Goal: Task Accomplishment & Management: Use online tool/utility

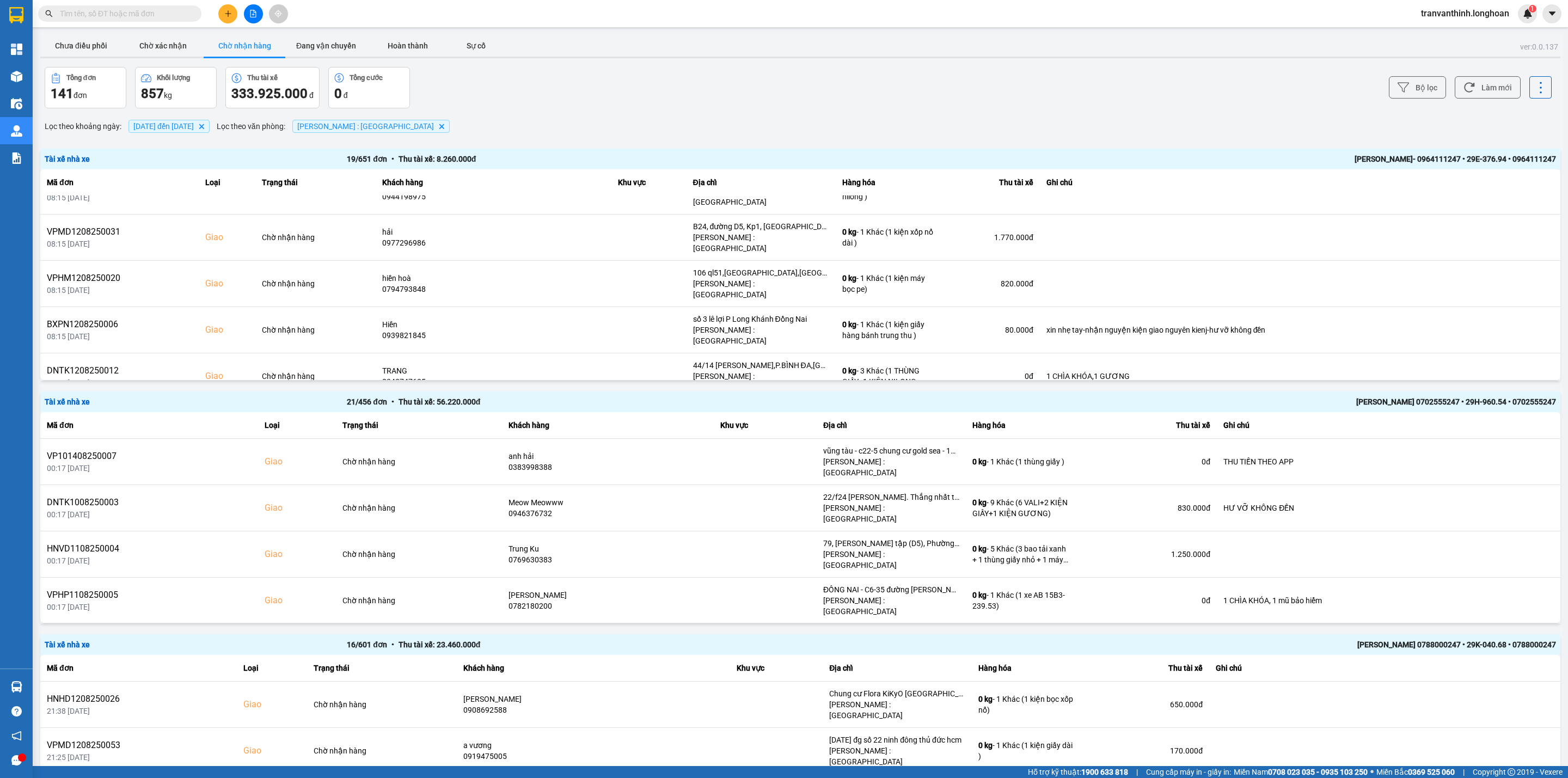
scroll to position [327, 0]
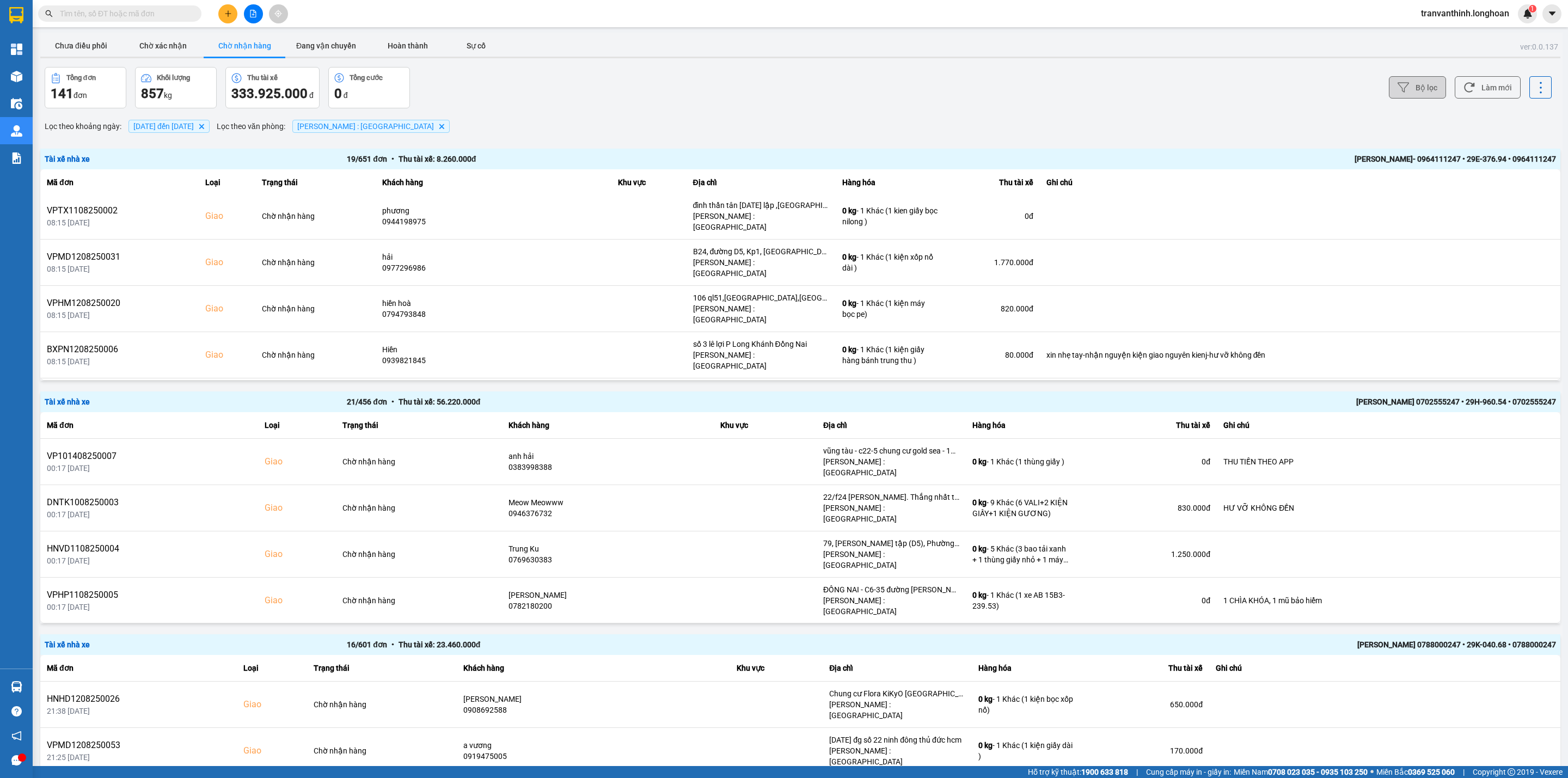
click at [1413, 88] on button "Bộ lọc" at bounding box center [1418, 87] width 57 height 22
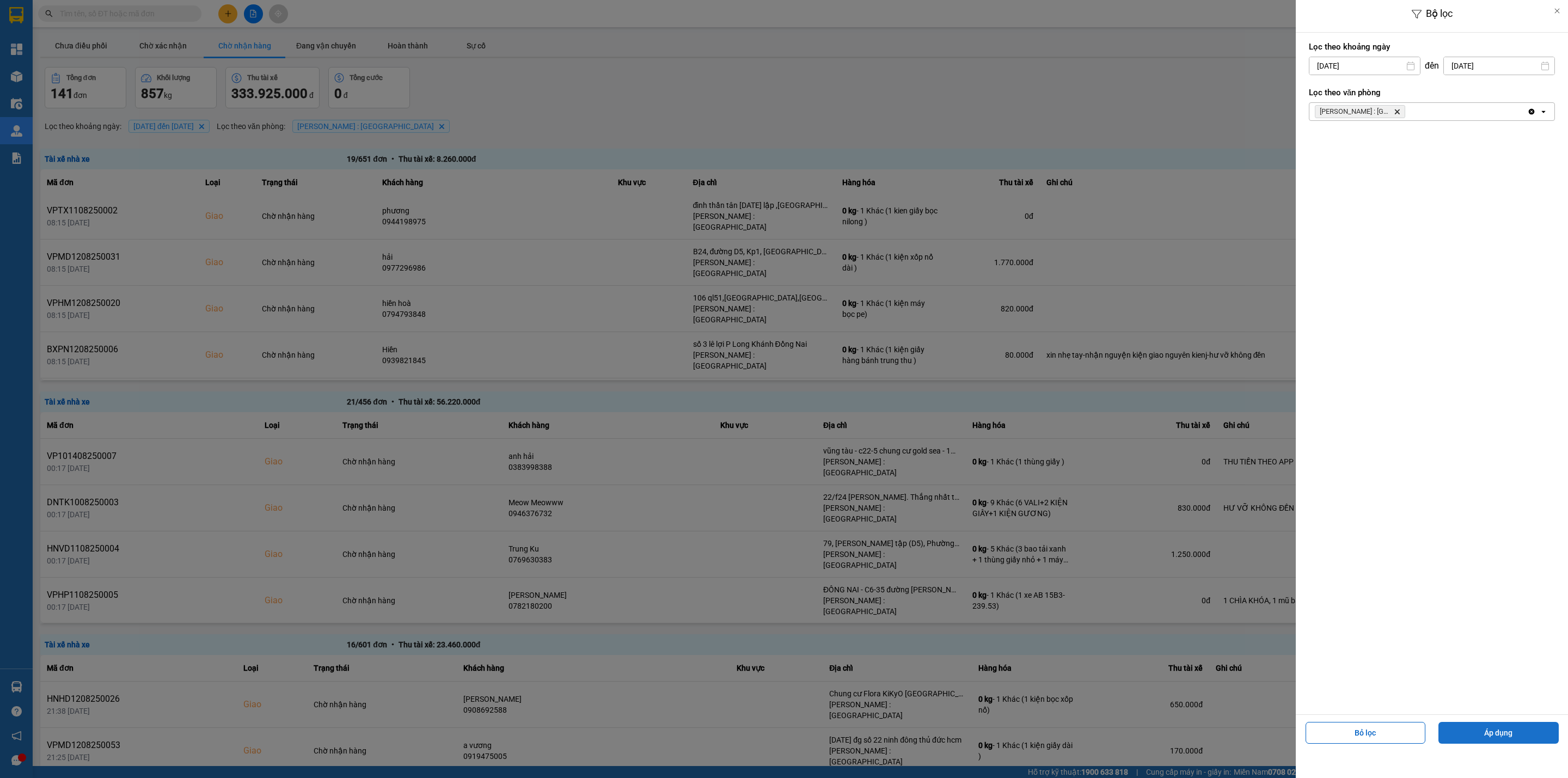
click at [1502, 732] on button "Áp dụng" at bounding box center [1499, 732] width 121 height 22
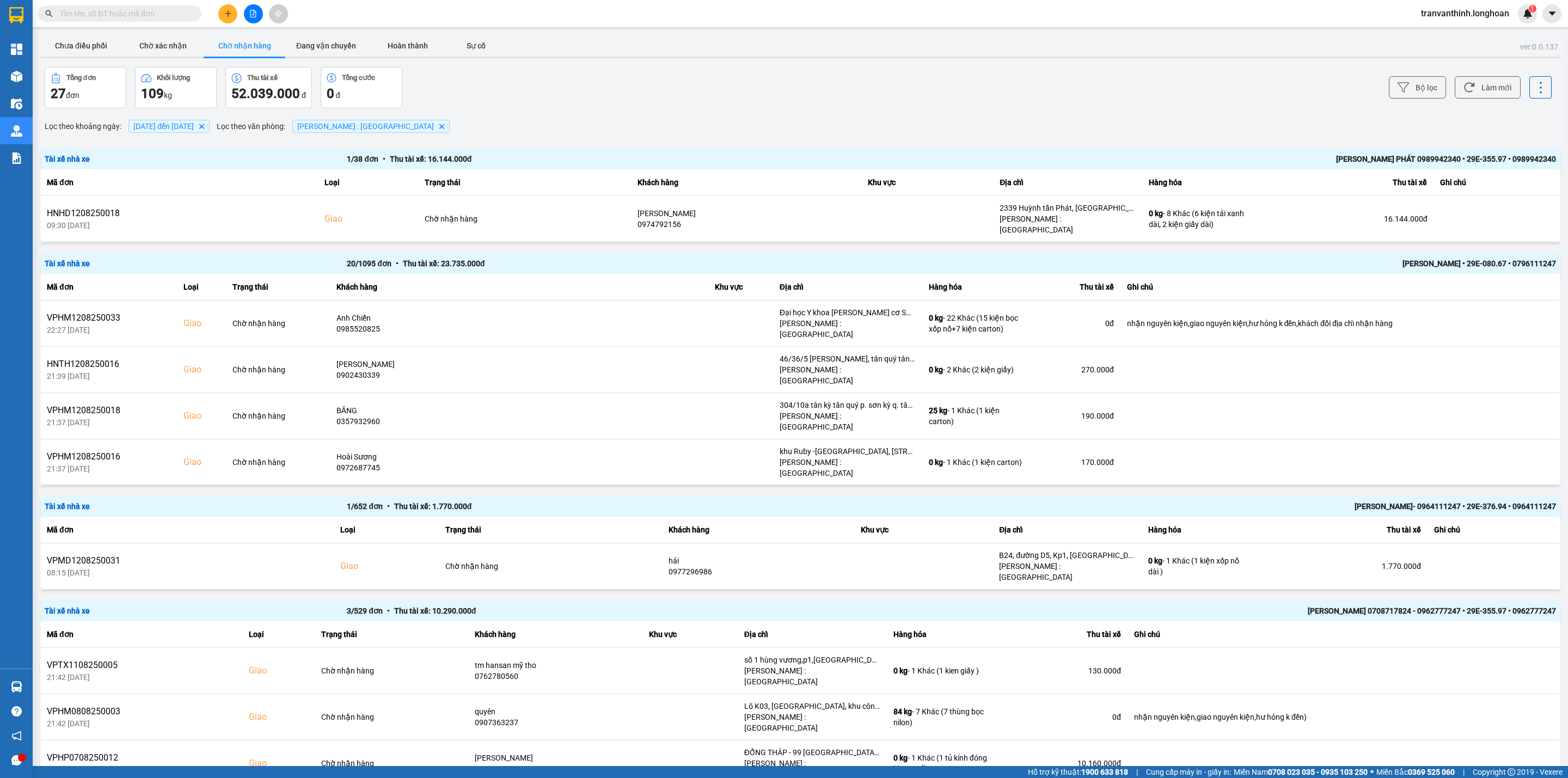
click at [1383, 157] on div "[PERSON_NAME] PHÁT 0989942340 • 29E-355.97 • 0989942340" at bounding box center [1254, 159] width 604 height 12
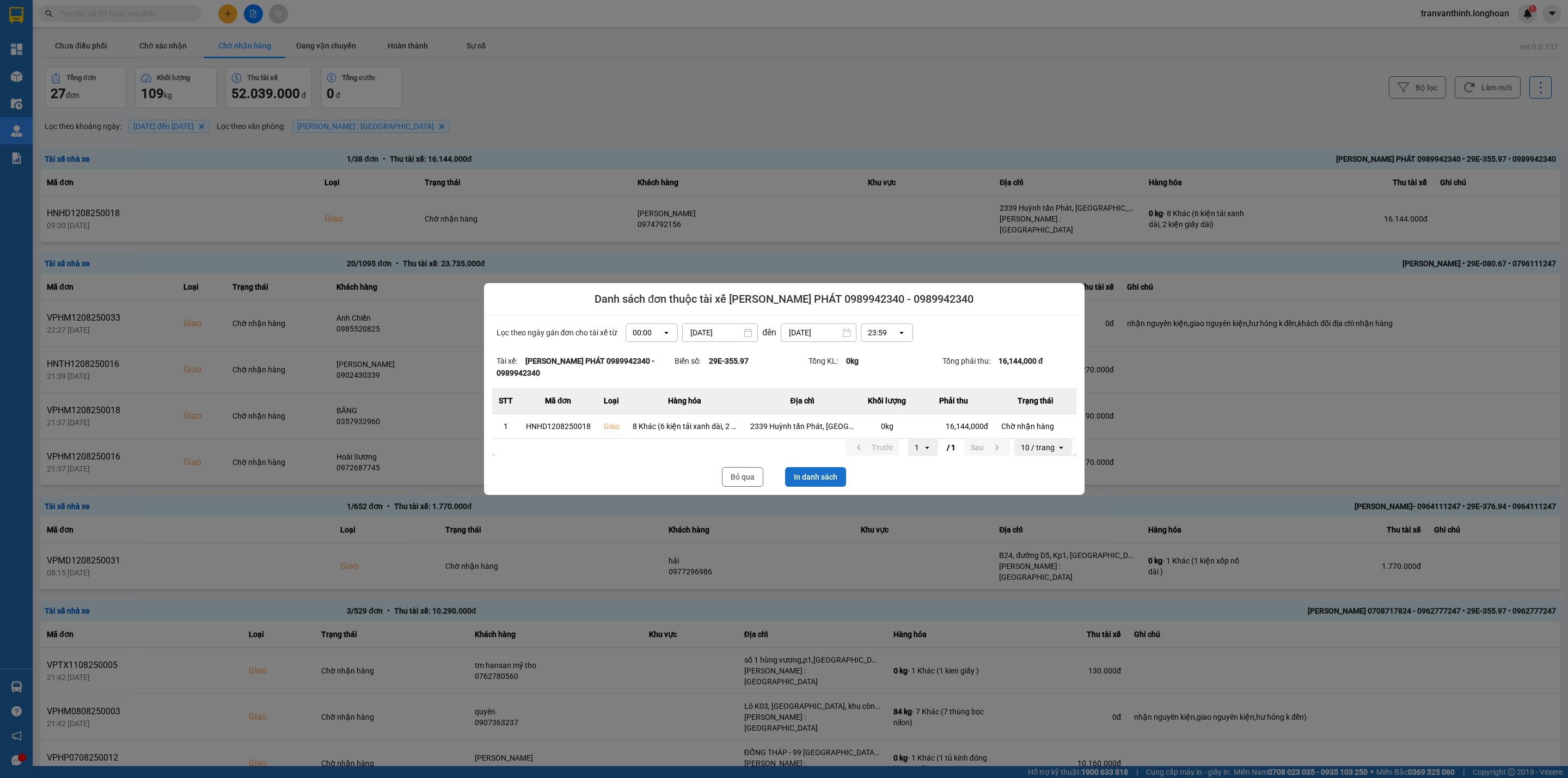
click at [830, 472] on button "In danh sách" at bounding box center [816, 477] width 61 height 20
click at [748, 467] on button "Bỏ qua" at bounding box center [742, 477] width 41 height 20
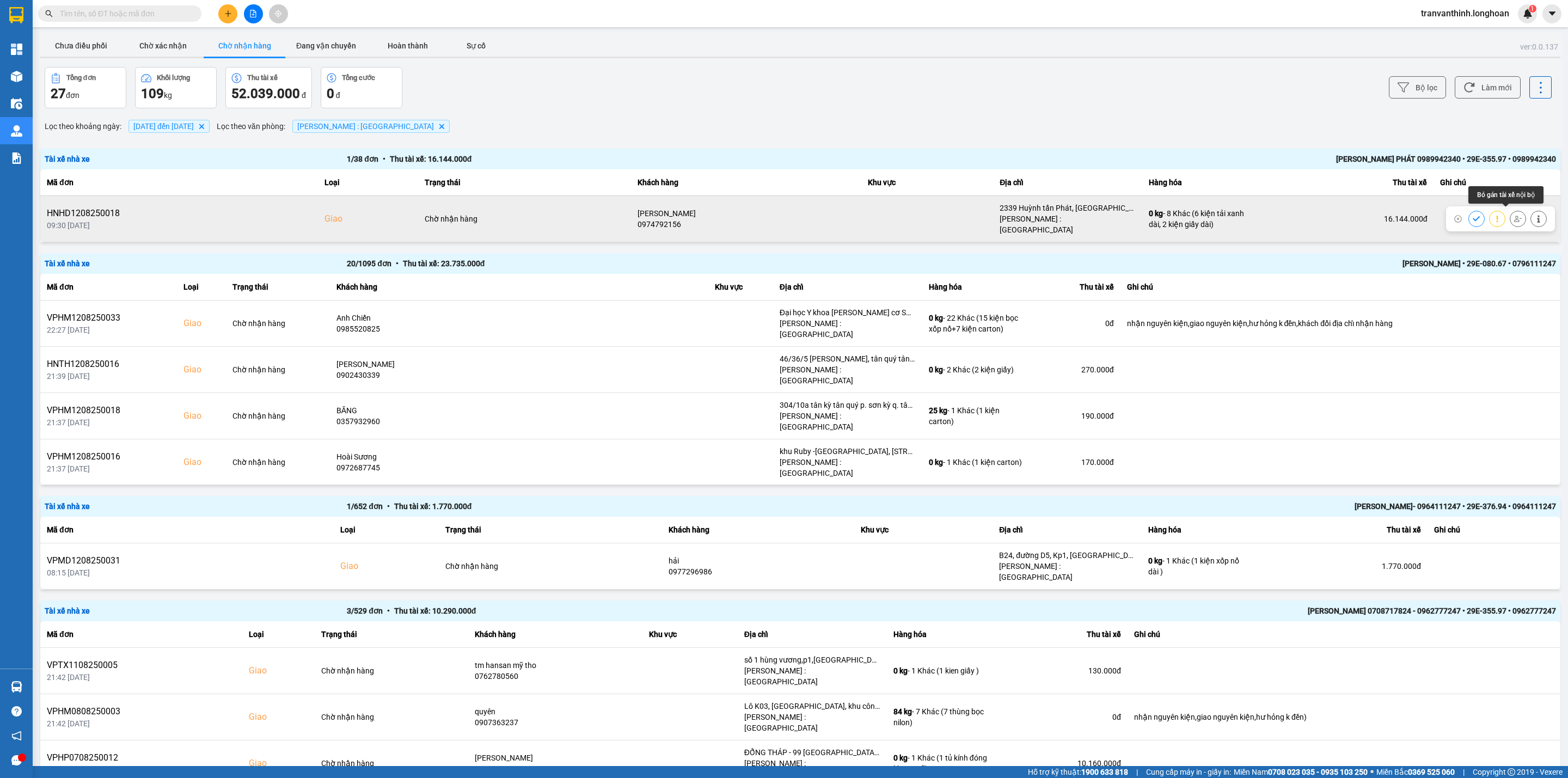
click at [1510, 216] on button at bounding box center [1518, 218] width 15 height 19
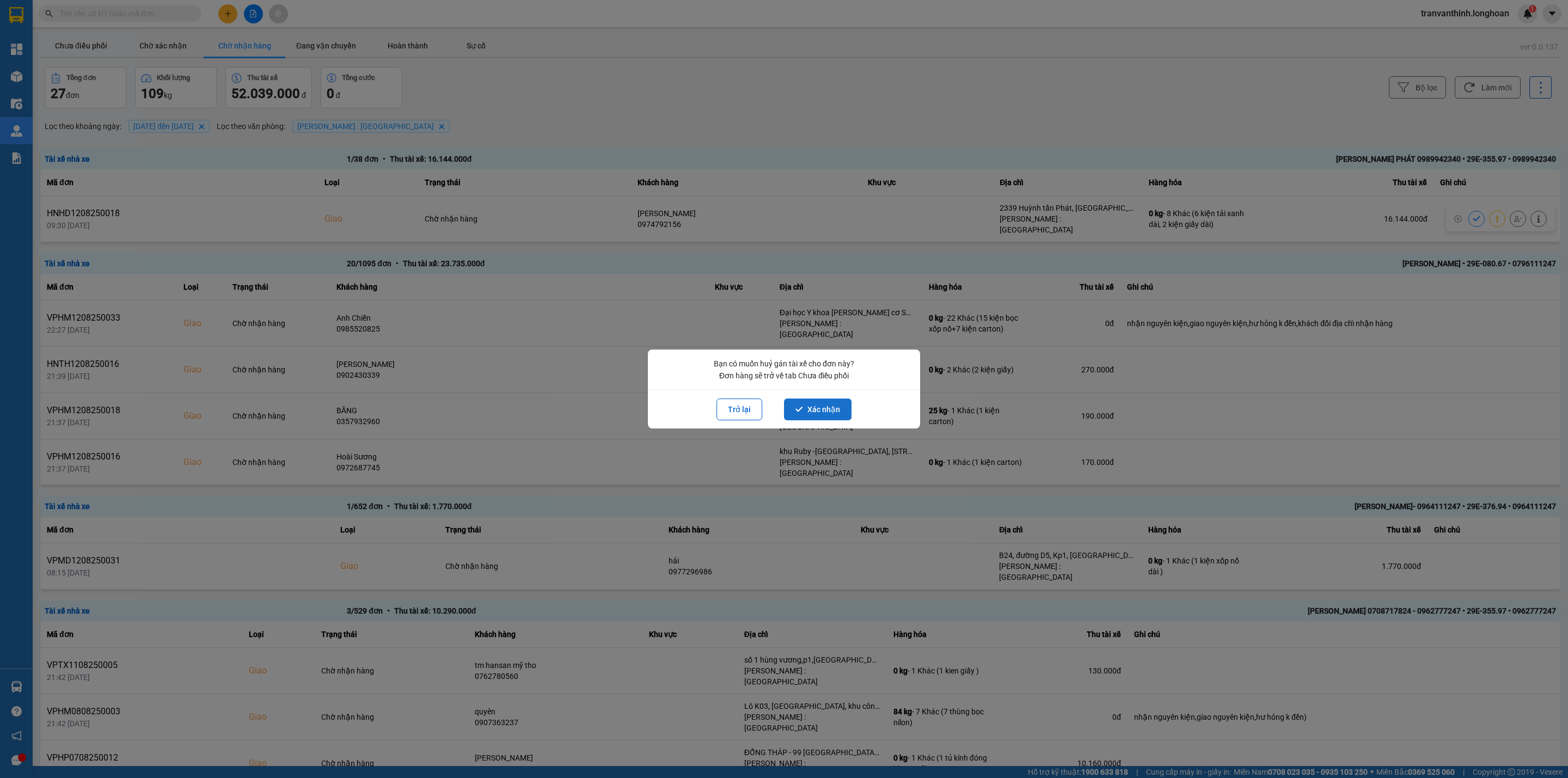
click at [830, 411] on button "Xác nhận" at bounding box center [818, 409] width 67 height 22
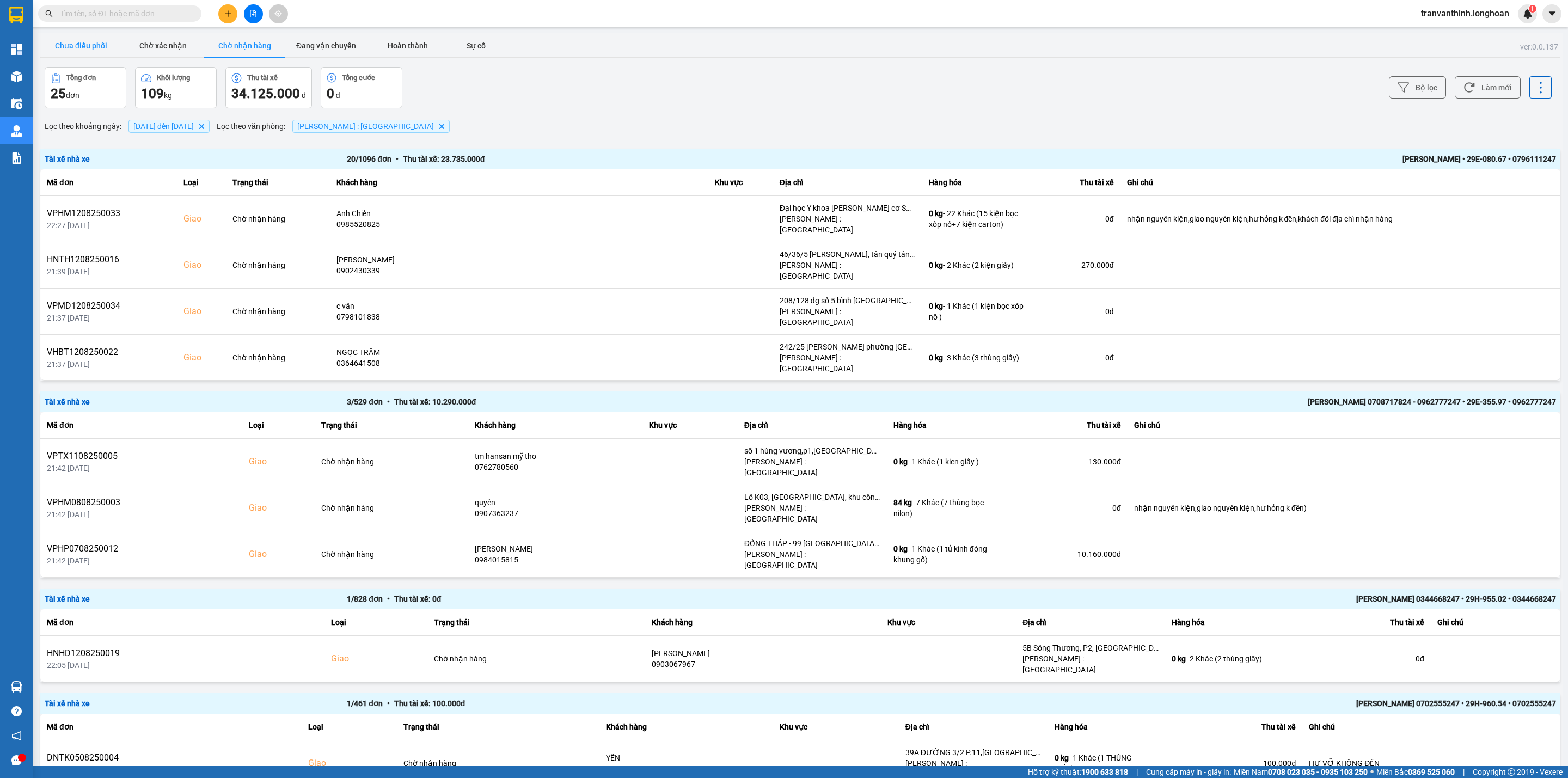
click at [84, 51] on button "Chưa điều phối" at bounding box center [81, 46] width 82 height 22
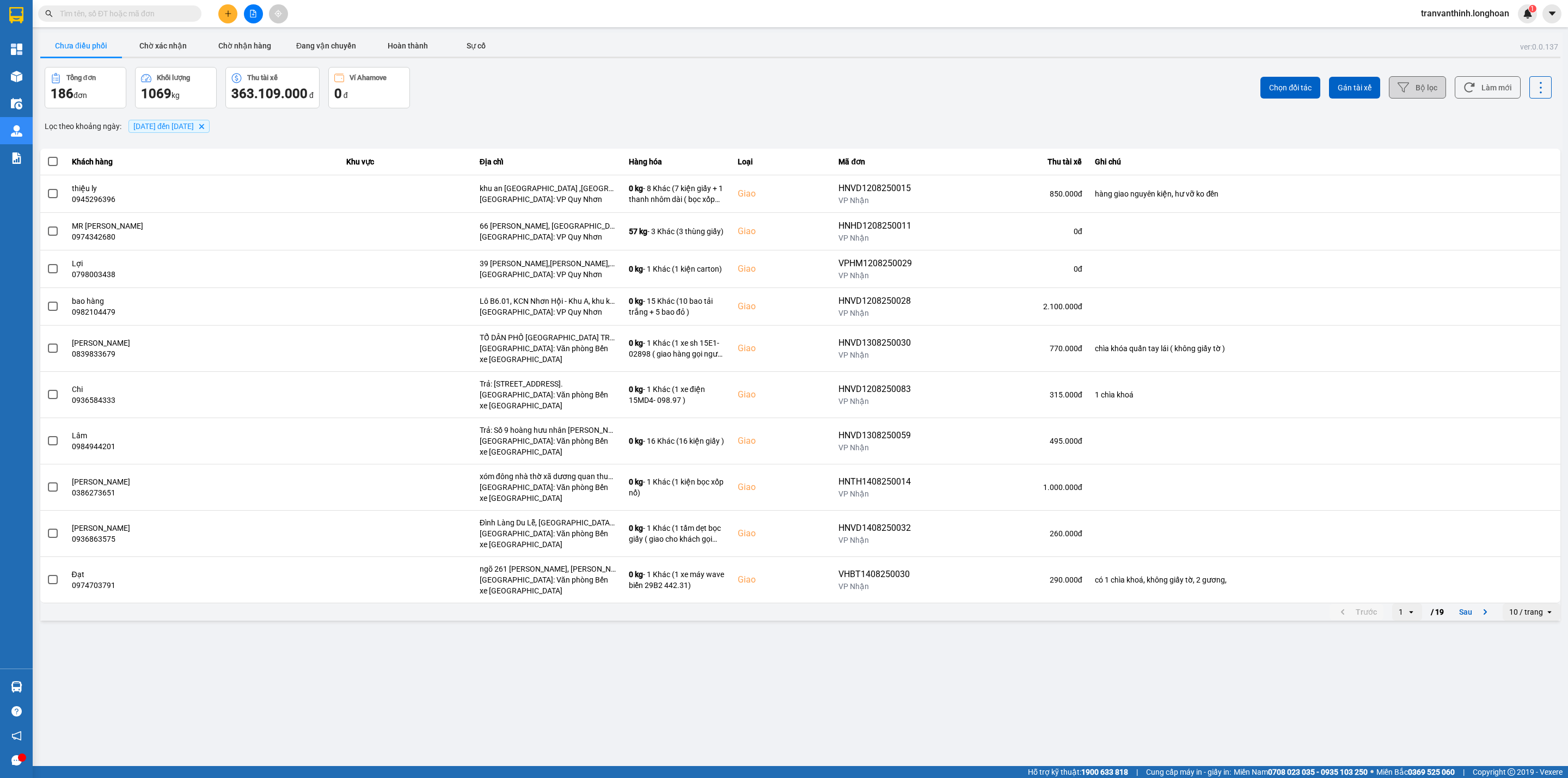
click at [1410, 86] on button "Bộ lọc" at bounding box center [1418, 87] width 57 height 22
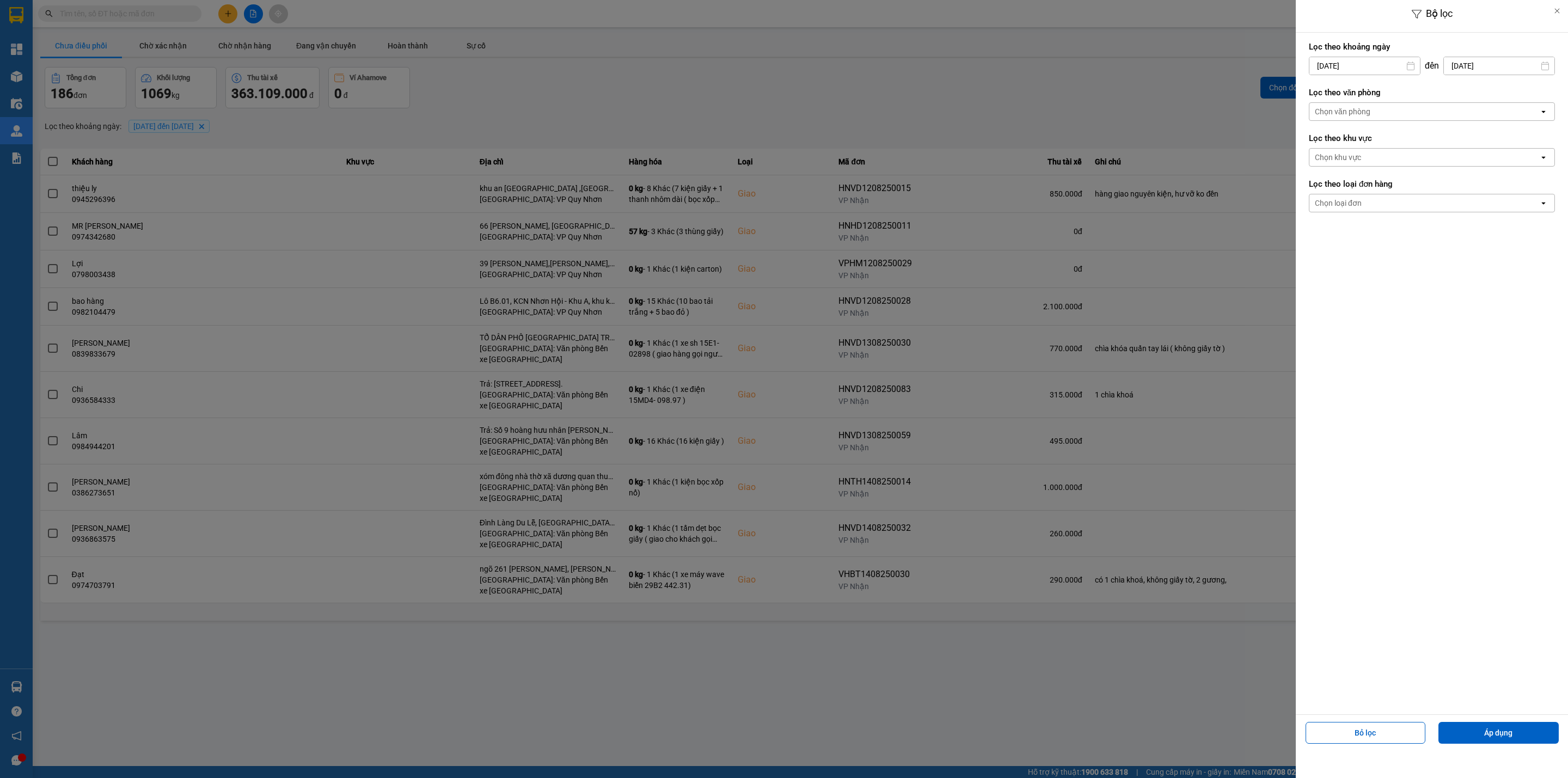
click at [1426, 168] on div "Lọc theo khu vực Chọn khu vực open" at bounding box center [1432, 149] width 246 height 40
click at [1404, 100] on div "Lọc theo văn phòng Chọn văn phòng open" at bounding box center [1432, 103] width 246 height 40
click at [1410, 111] on div "Chọn văn phòng" at bounding box center [1425, 111] width 230 height 17
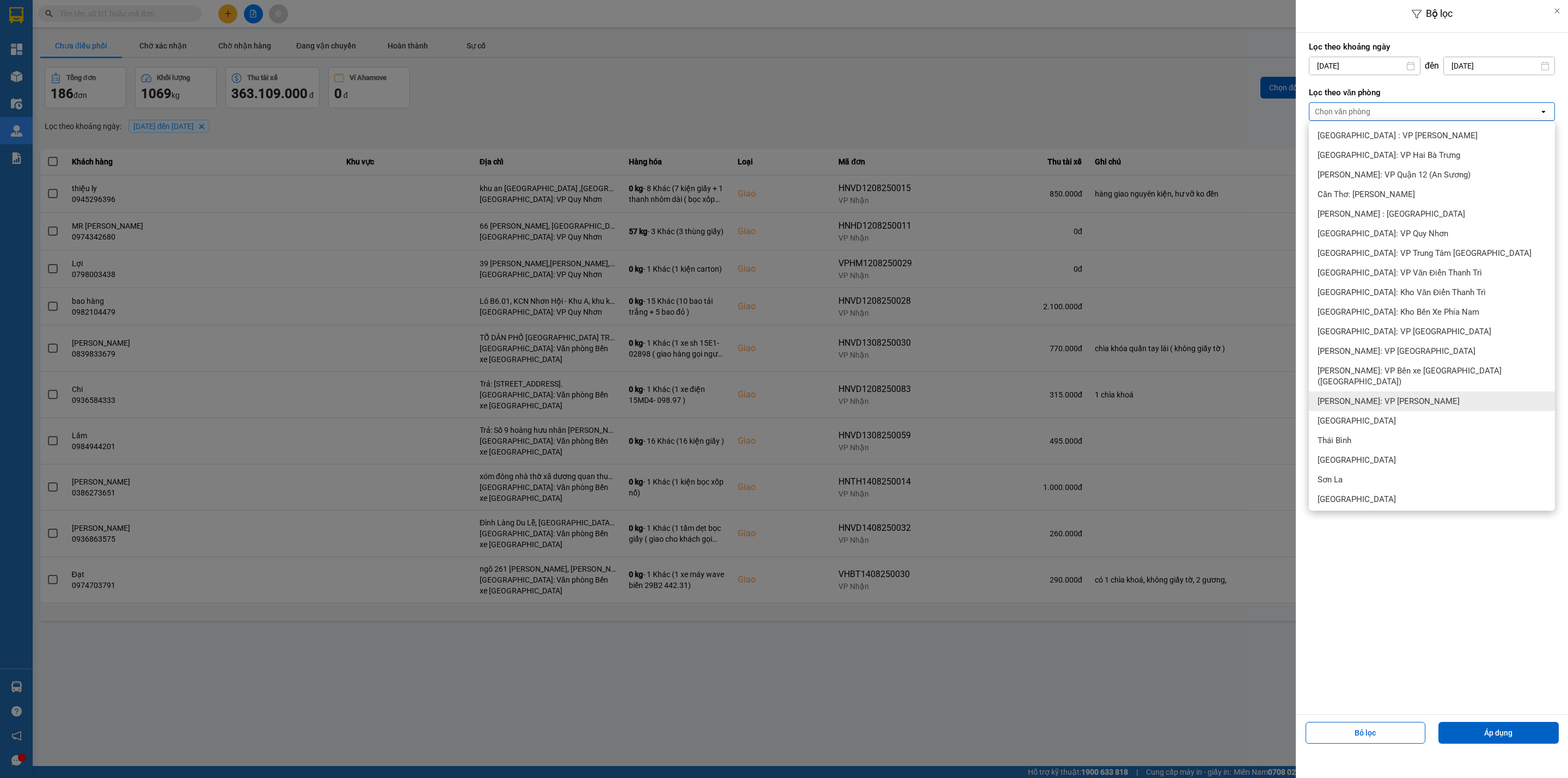
scroll to position [327, 0]
click at [1426, 243] on div "[PERSON_NAME] : [GEOGRAPHIC_DATA]" at bounding box center [1432, 240] width 246 height 20
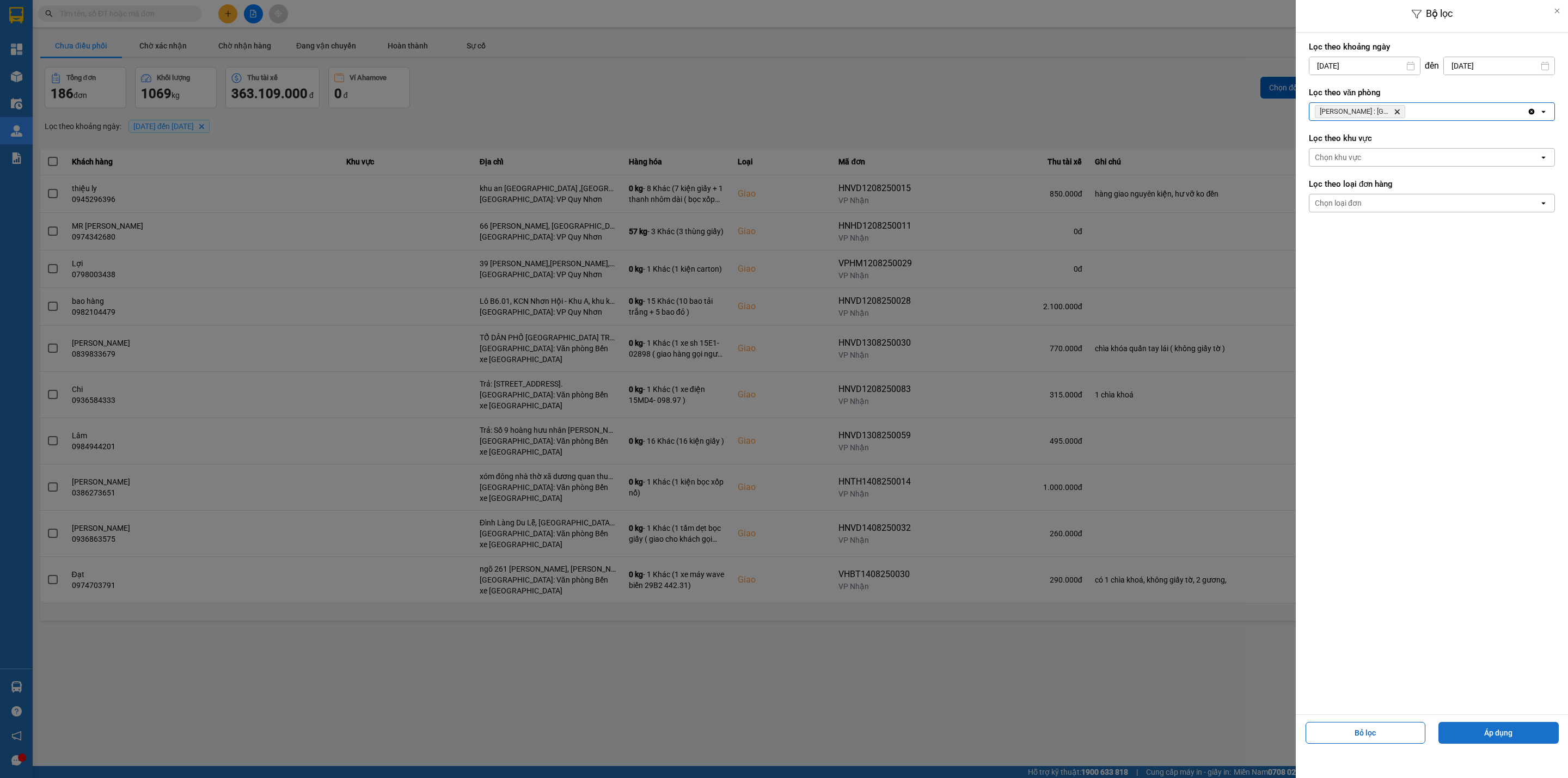
click at [1529, 730] on button "Áp dụng" at bounding box center [1499, 732] width 121 height 22
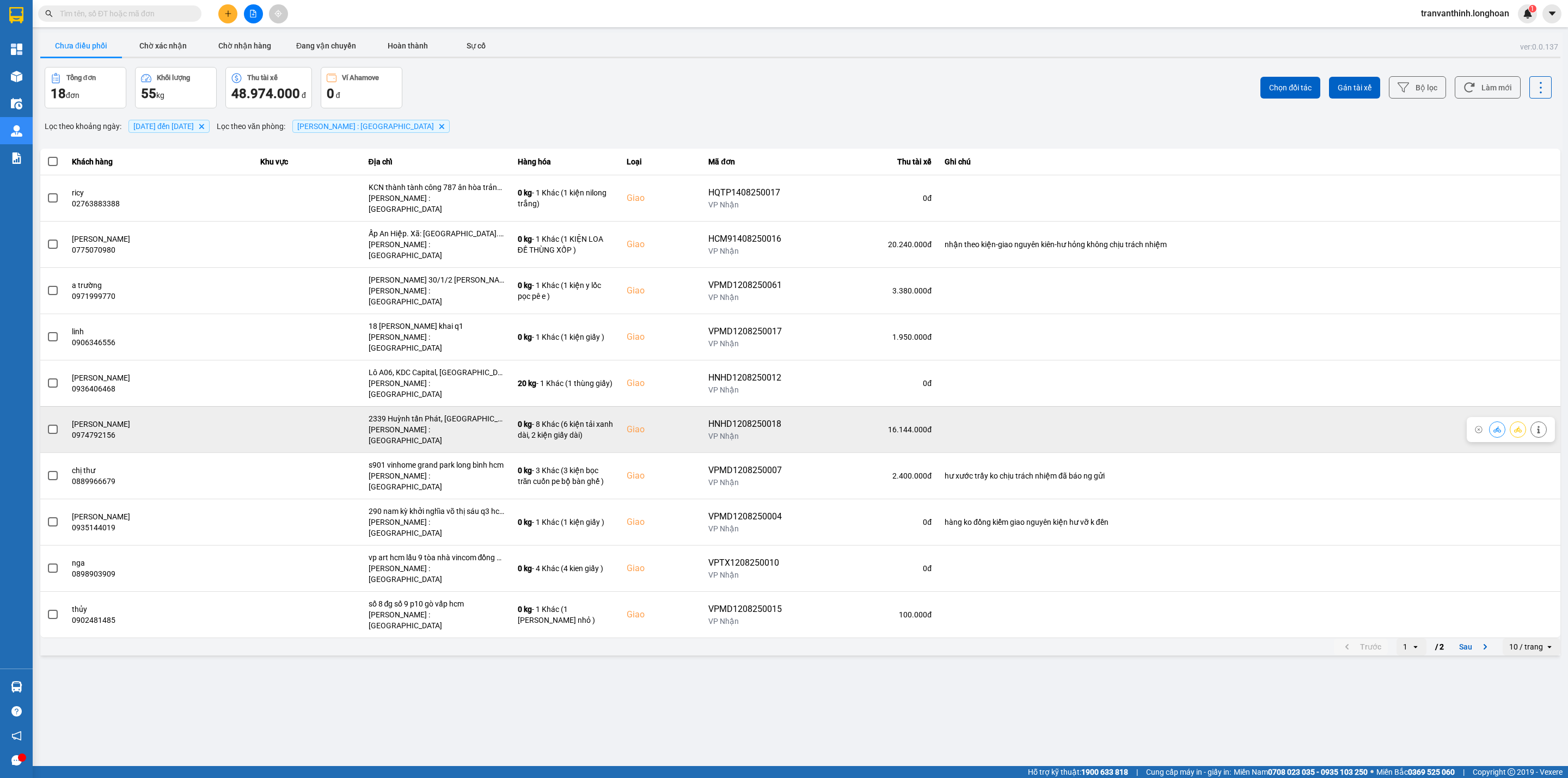
click at [48, 425] on span at bounding box center [52, 429] width 10 height 10
click at [47, 423] on input "checkbox" at bounding box center [47, 423] width 0 height 0
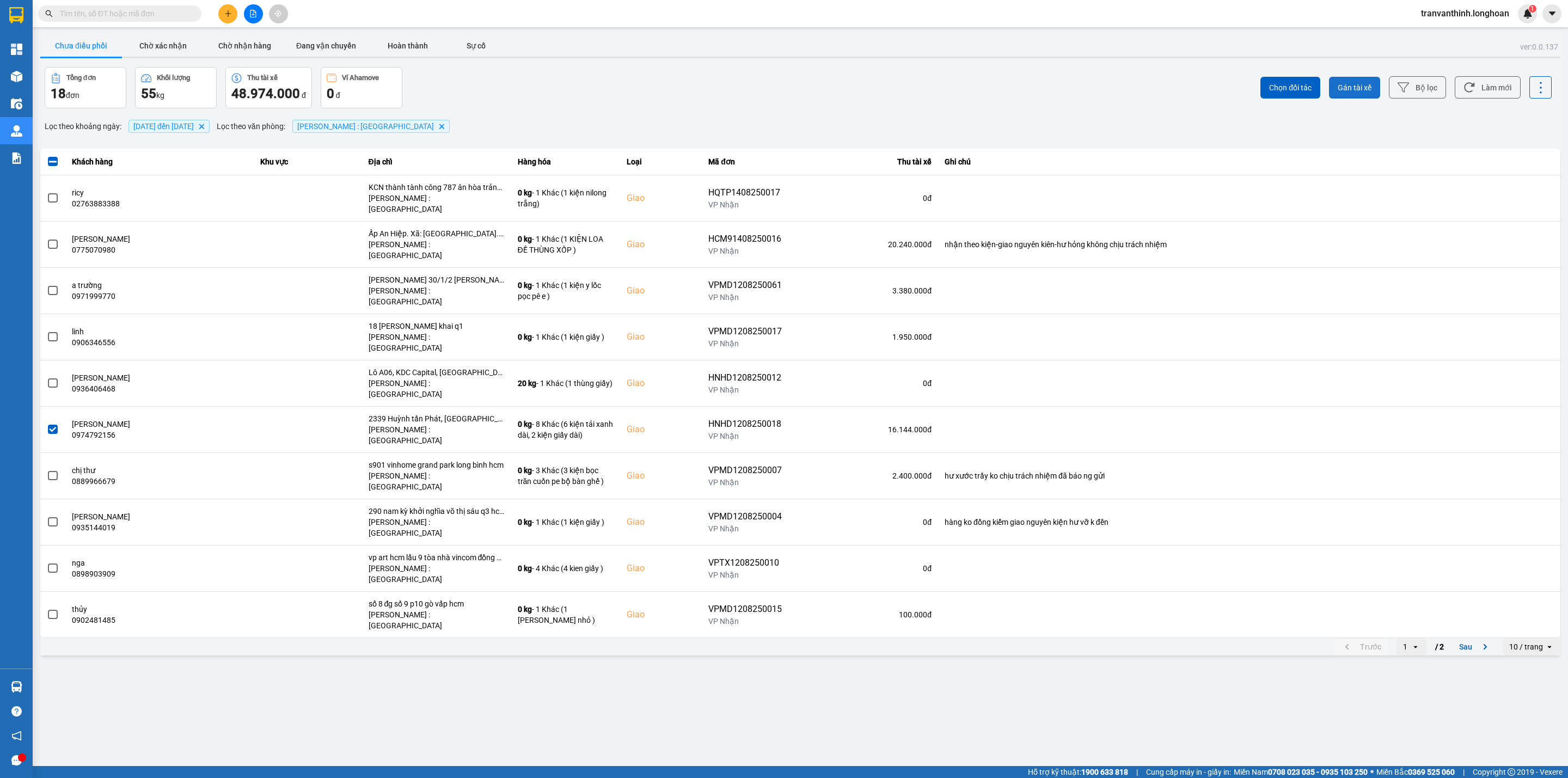
click at [1366, 95] on button "Gán tài xế" at bounding box center [1355, 88] width 51 height 22
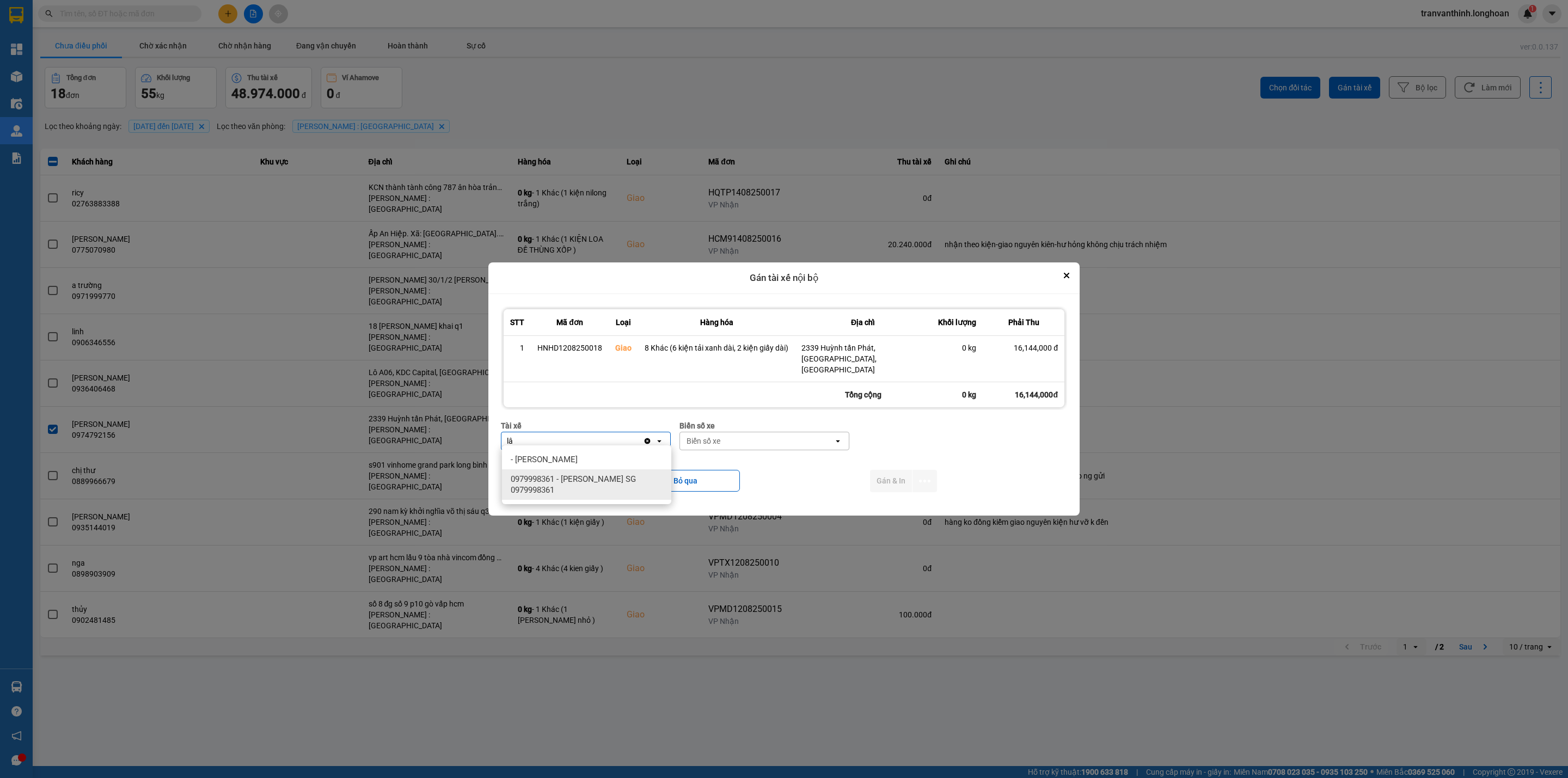
type input "lâ"
click at [611, 477] on span "0979998361 - [PERSON_NAME] SG 0979998361" at bounding box center [589, 484] width 156 height 22
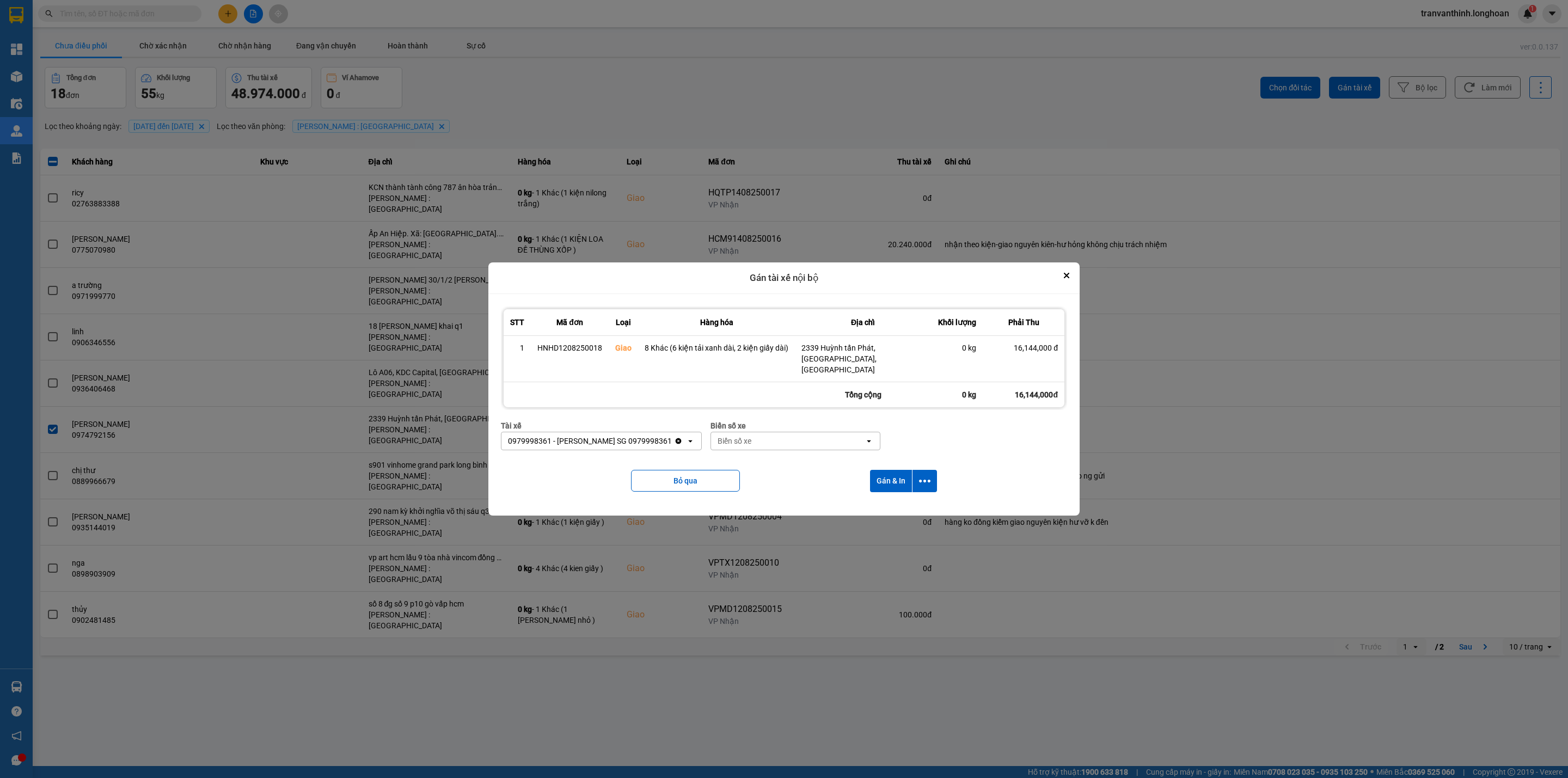
click at [757, 439] on div "Biển số xe" at bounding box center [788, 440] width 154 height 17
type input "97"
click at [758, 472] on div "29E-355.97" at bounding box center [780, 478] width 169 height 20
click at [917, 475] on button "dialog" at bounding box center [925, 480] width 25 height 22
click at [878, 505] on span "Chỉ gán tài" at bounding box center [881, 505] width 36 height 11
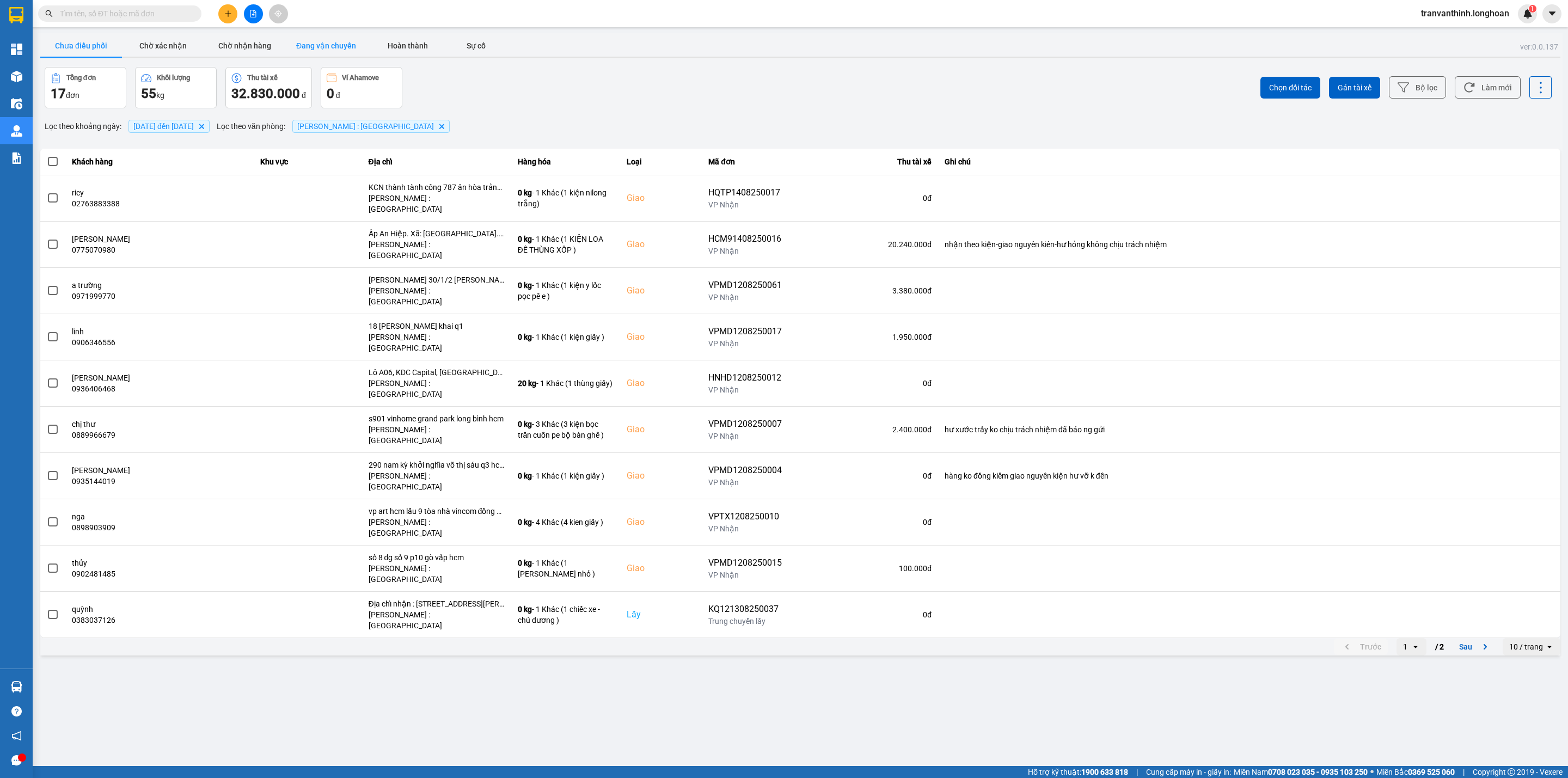
click at [325, 43] on button "Đang vận chuyển" at bounding box center [326, 46] width 82 height 22
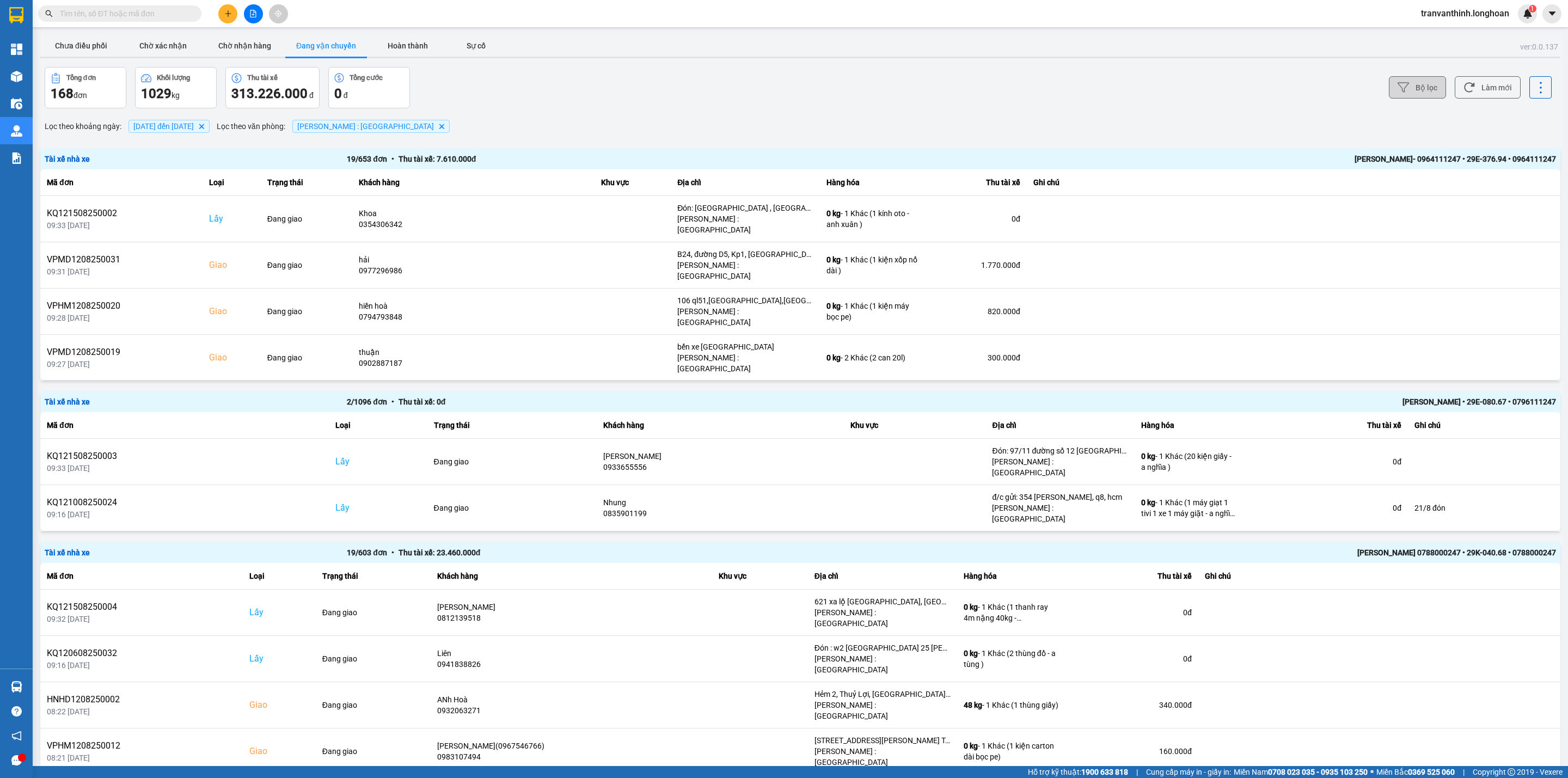
click at [1410, 89] on button "Bộ lọc" at bounding box center [1418, 87] width 57 height 22
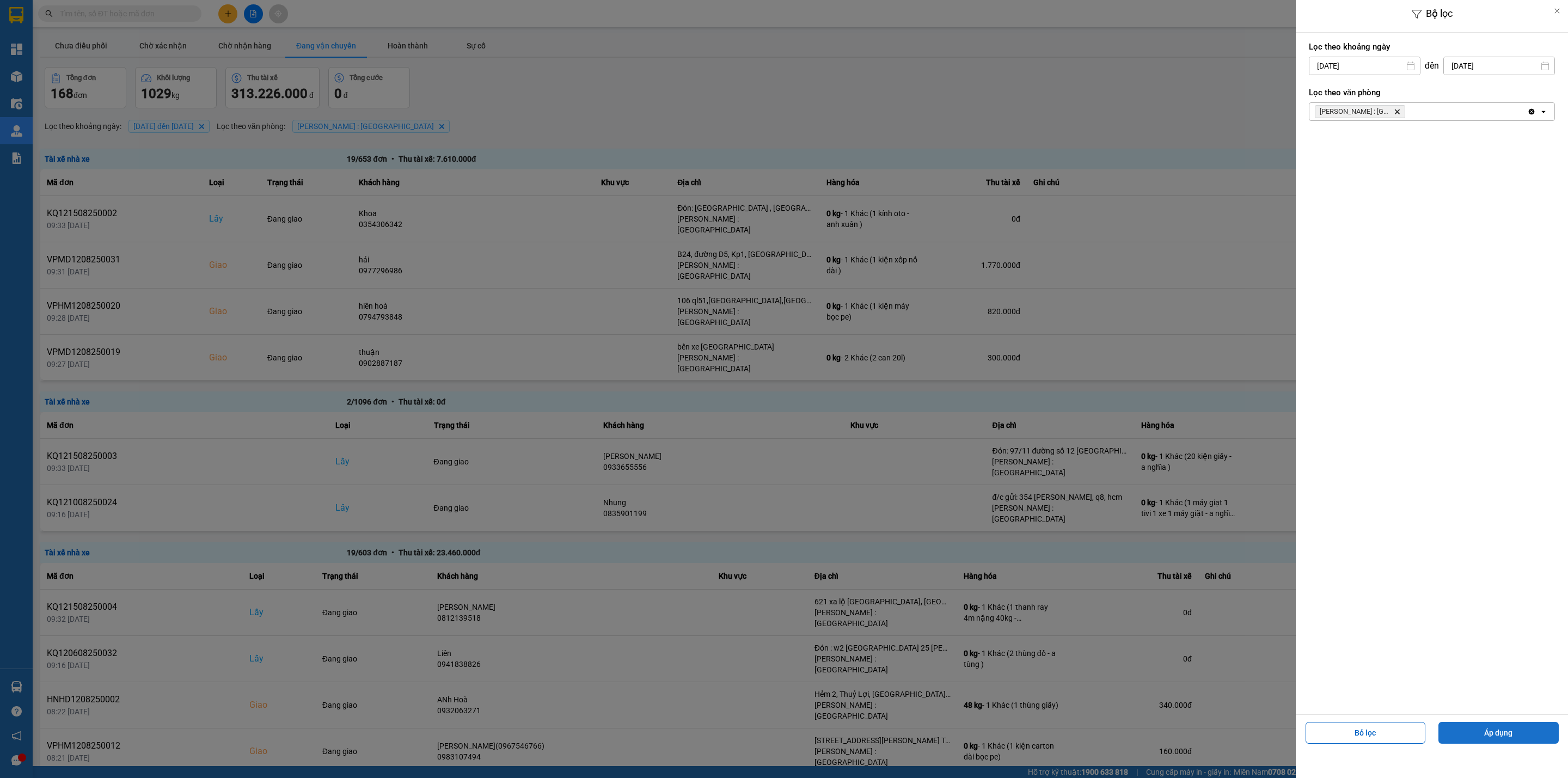
drag, startPoint x: 1518, startPoint y: 727, endPoint x: 1496, endPoint y: 722, distance: 22.6
click at [1514, 727] on button "Áp dụng" at bounding box center [1499, 732] width 121 height 22
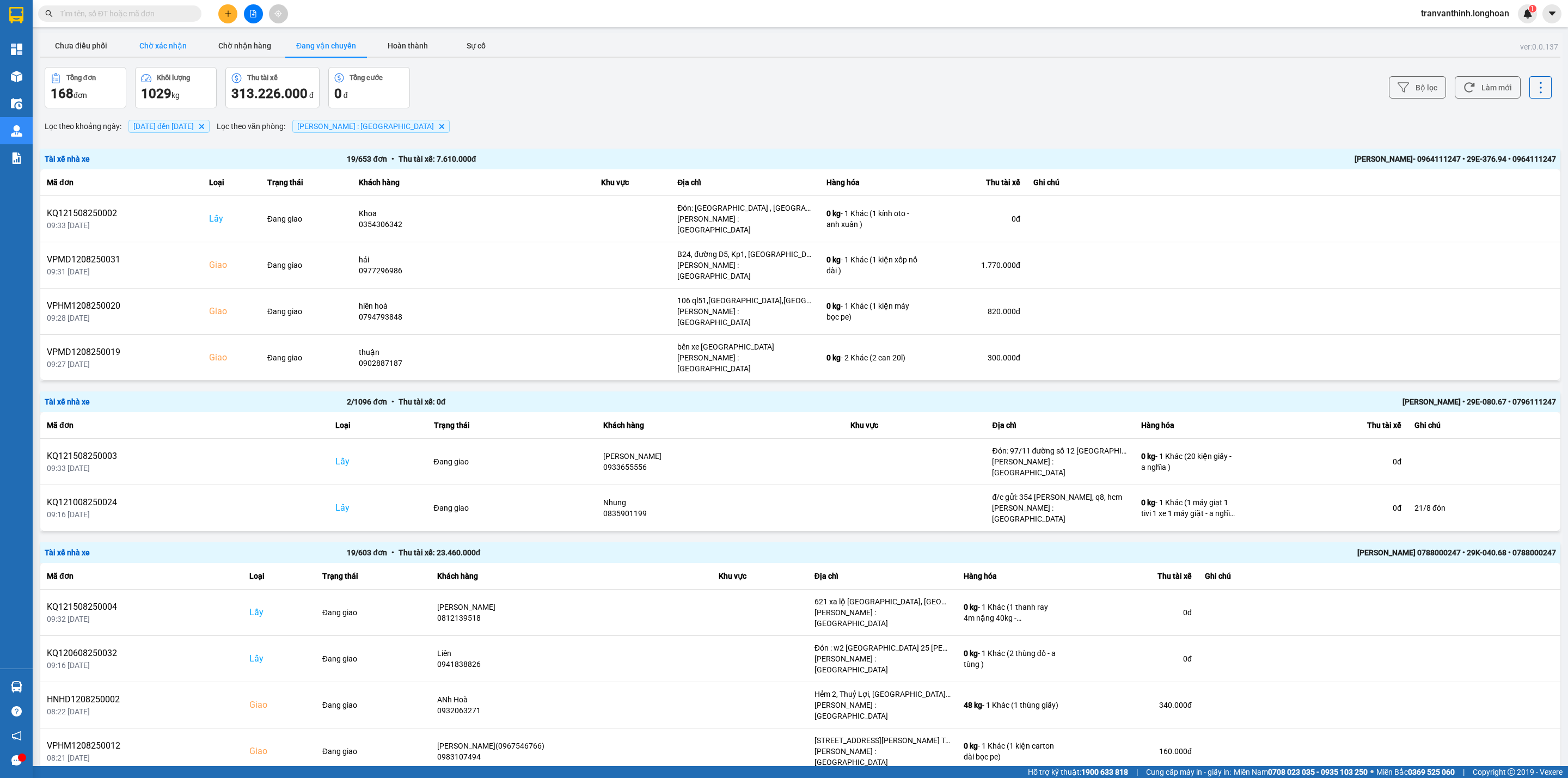
click at [166, 48] on button "Chờ xác nhận" at bounding box center [163, 46] width 82 height 22
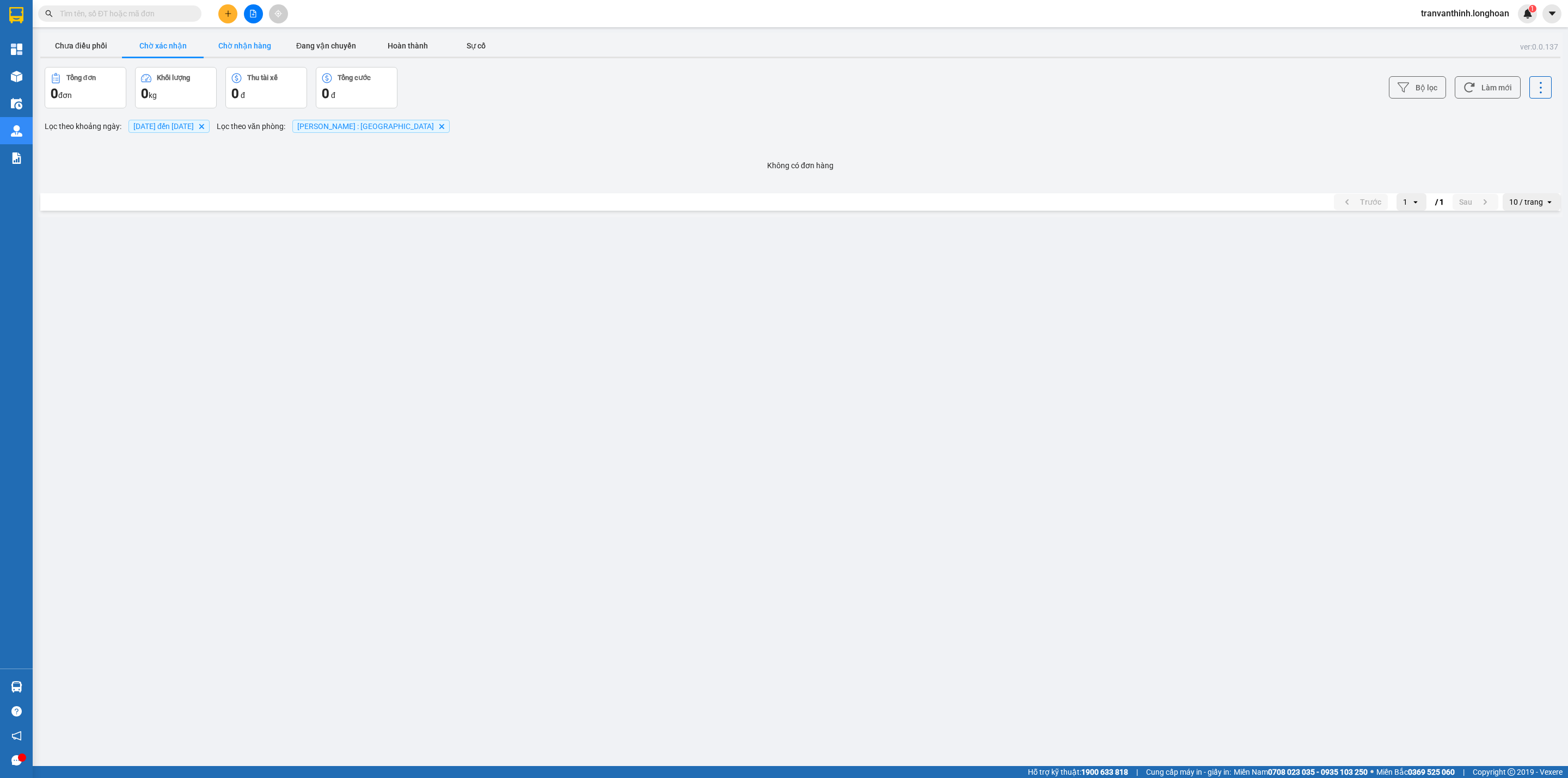
click at [236, 48] on button "Chờ nhận hàng" at bounding box center [244, 46] width 82 height 22
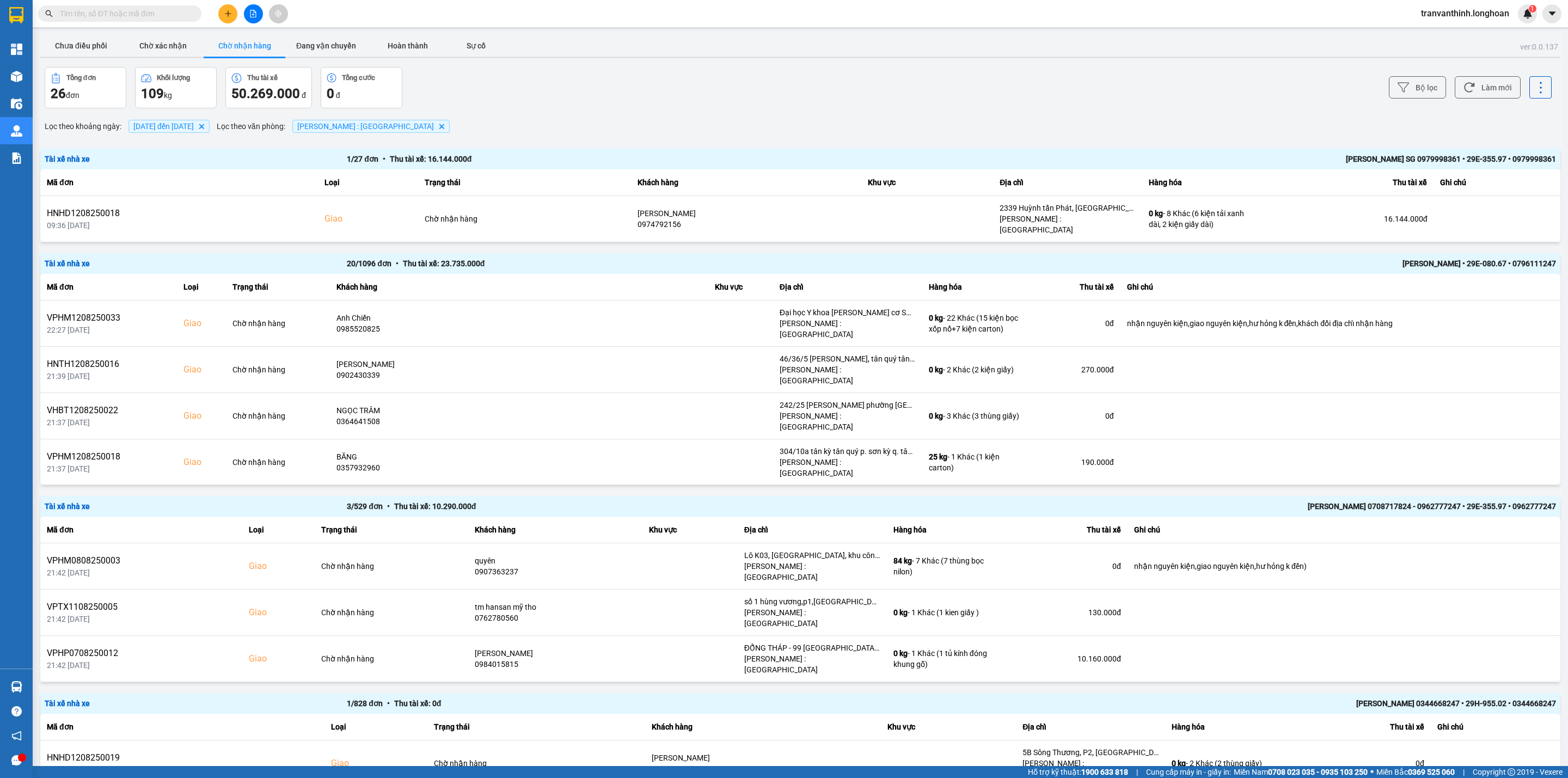
click at [1380, 162] on div "[PERSON_NAME] SG 0979998361 • 29E-355.97 • 0979998361" at bounding box center [1254, 159] width 604 height 12
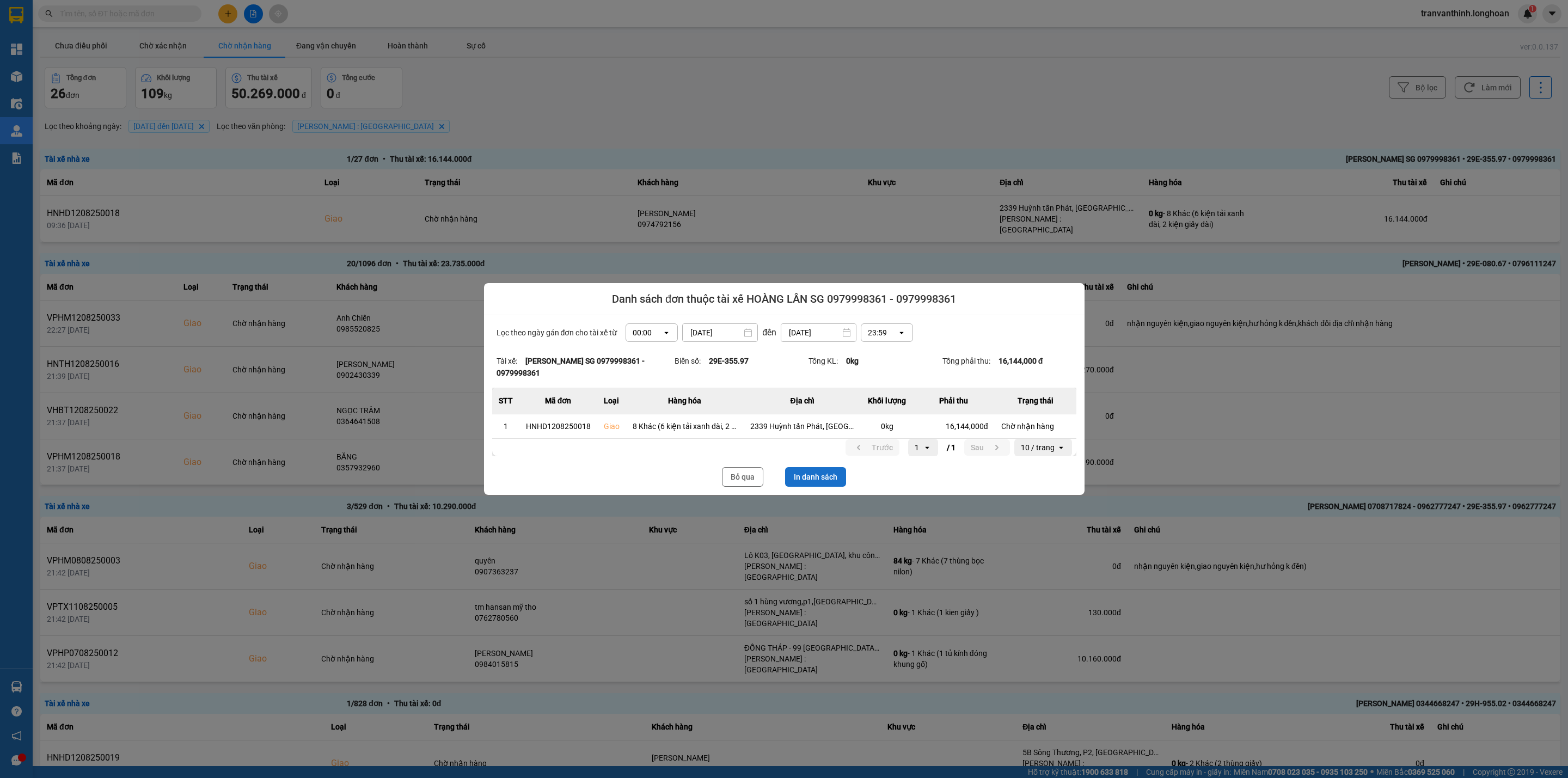
click at [817, 479] on button "In danh sách" at bounding box center [816, 477] width 61 height 20
